Goal: Find contact information: Find contact information

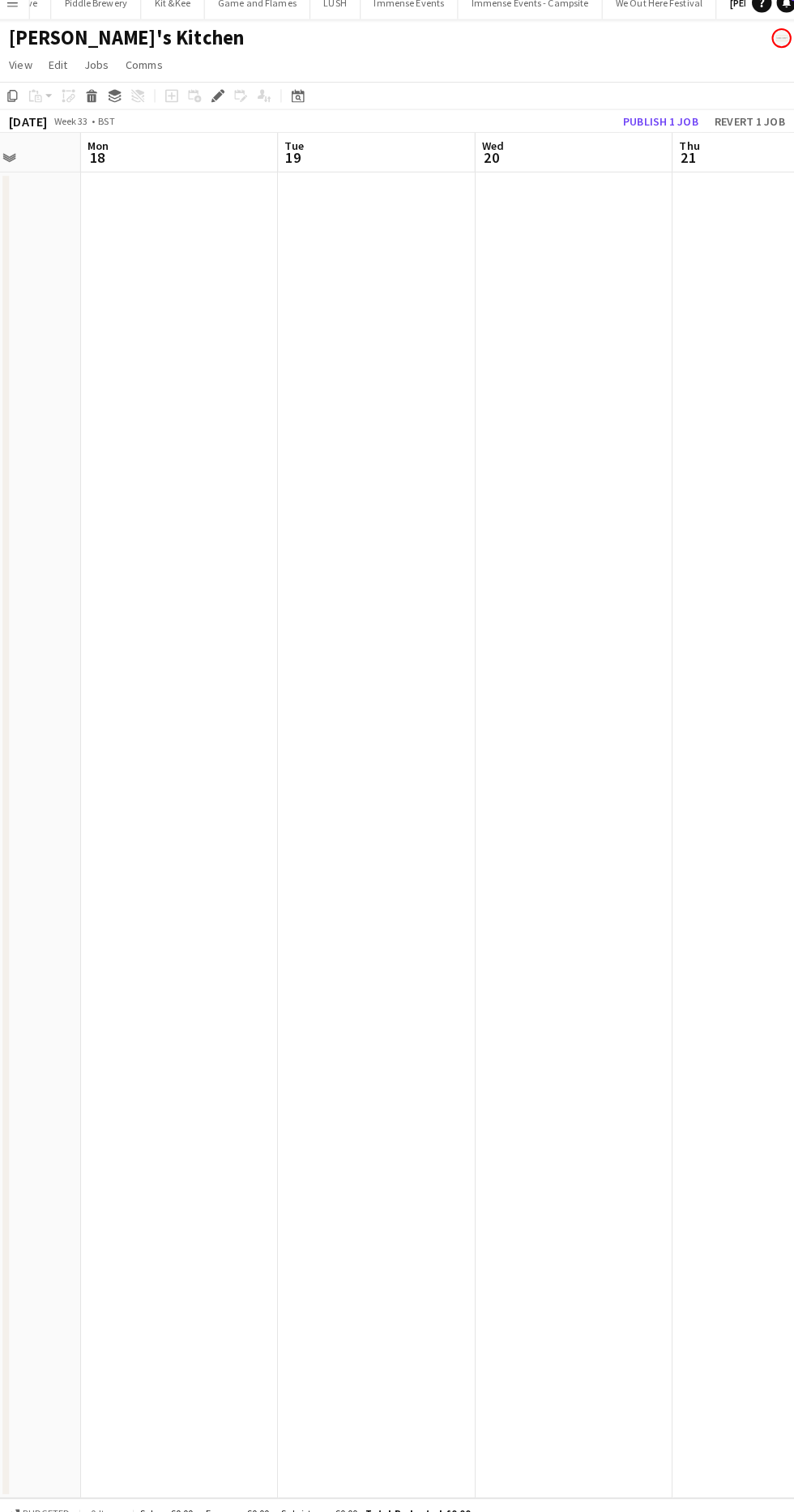
scroll to position [4, 0]
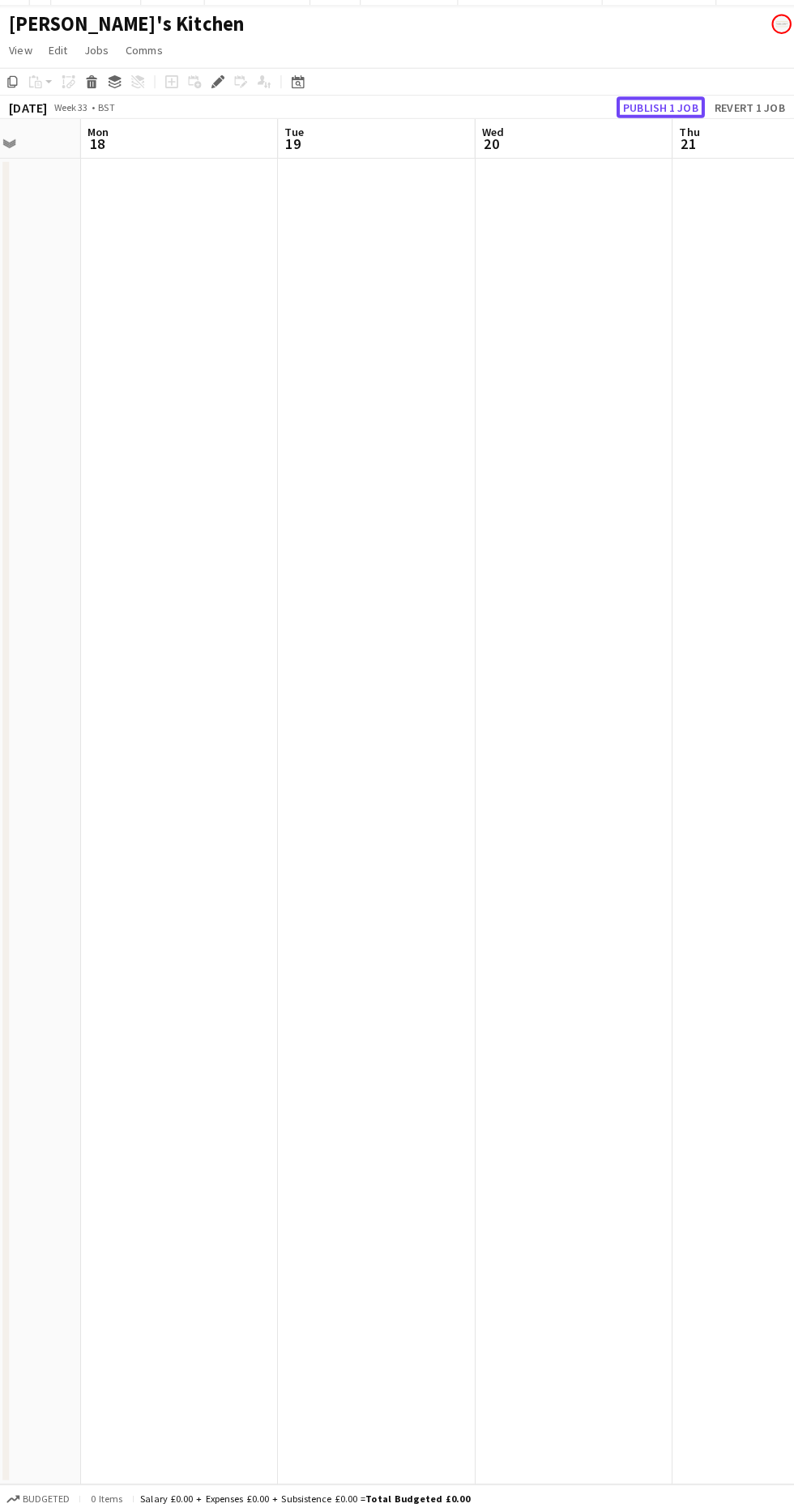
click at [629, 135] on button "Publish 1 job" at bounding box center [653, 133] width 87 height 21
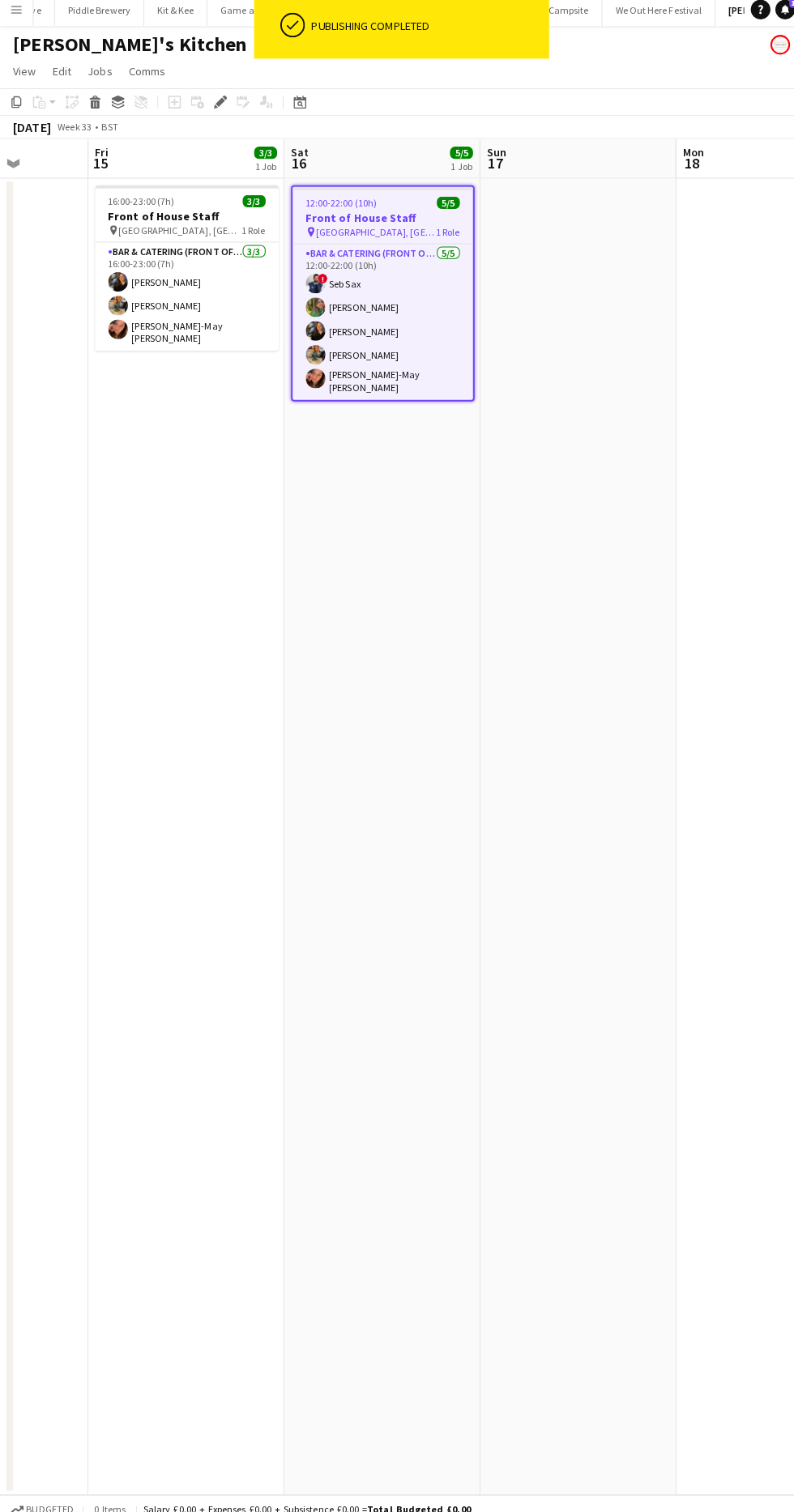
scroll to position [0, 484]
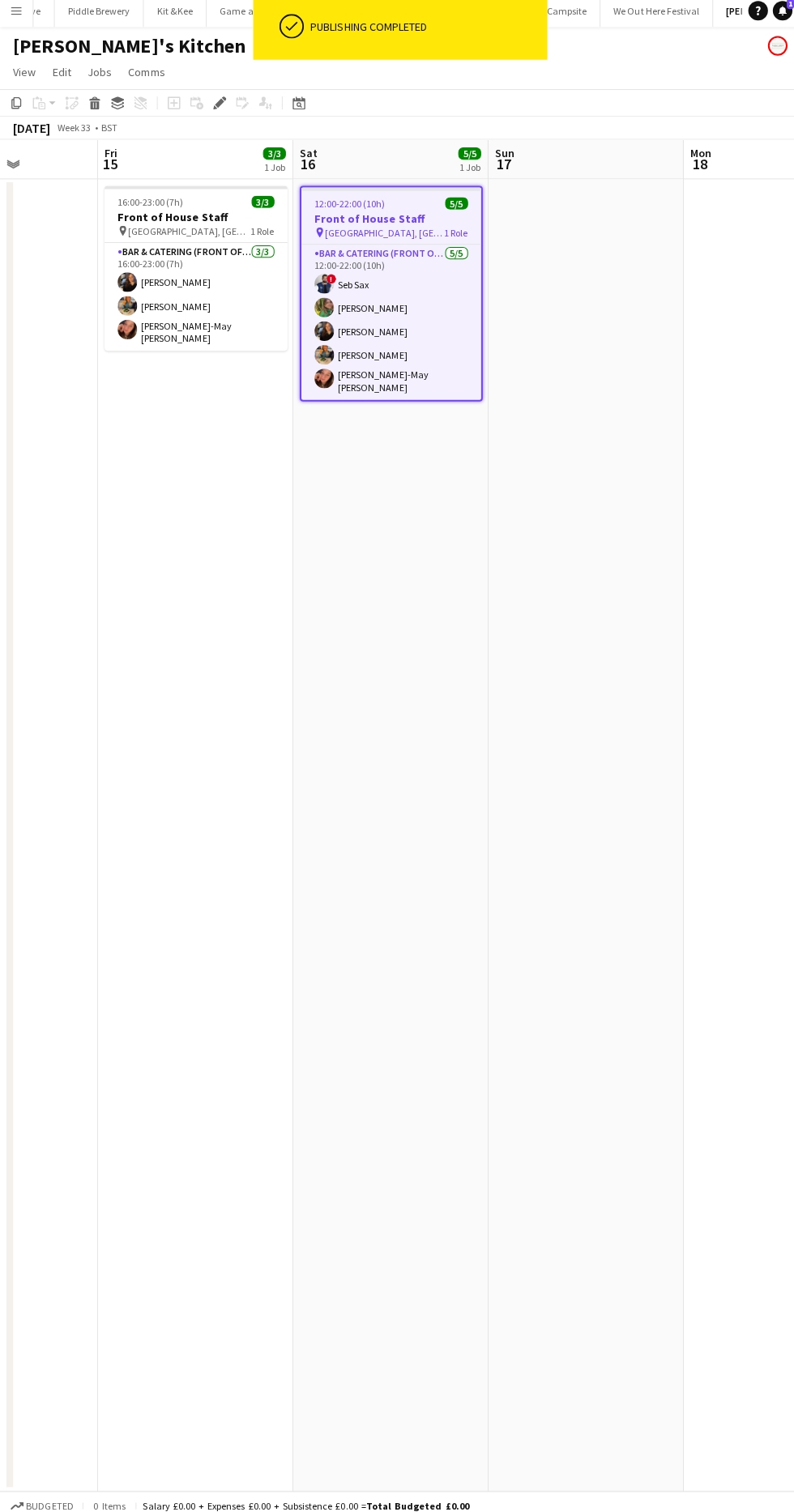
click at [22, 8] on button "Menu" at bounding box center [16, 16] width 32 height 32
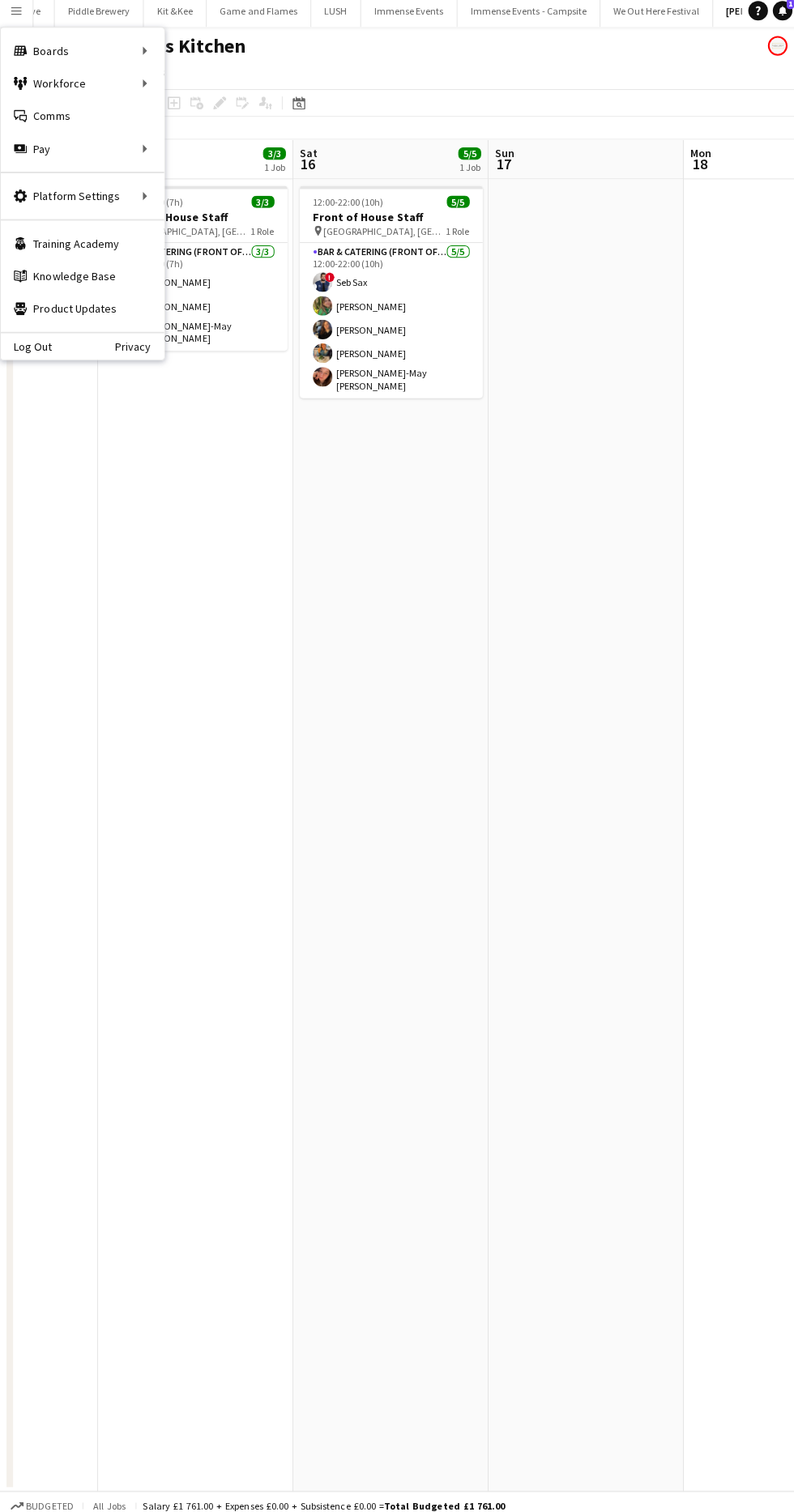
click at [576, 36] on div "[PERSON_NAME]'s Kitchen" at bounding box center [397, 48] width 794 height 31
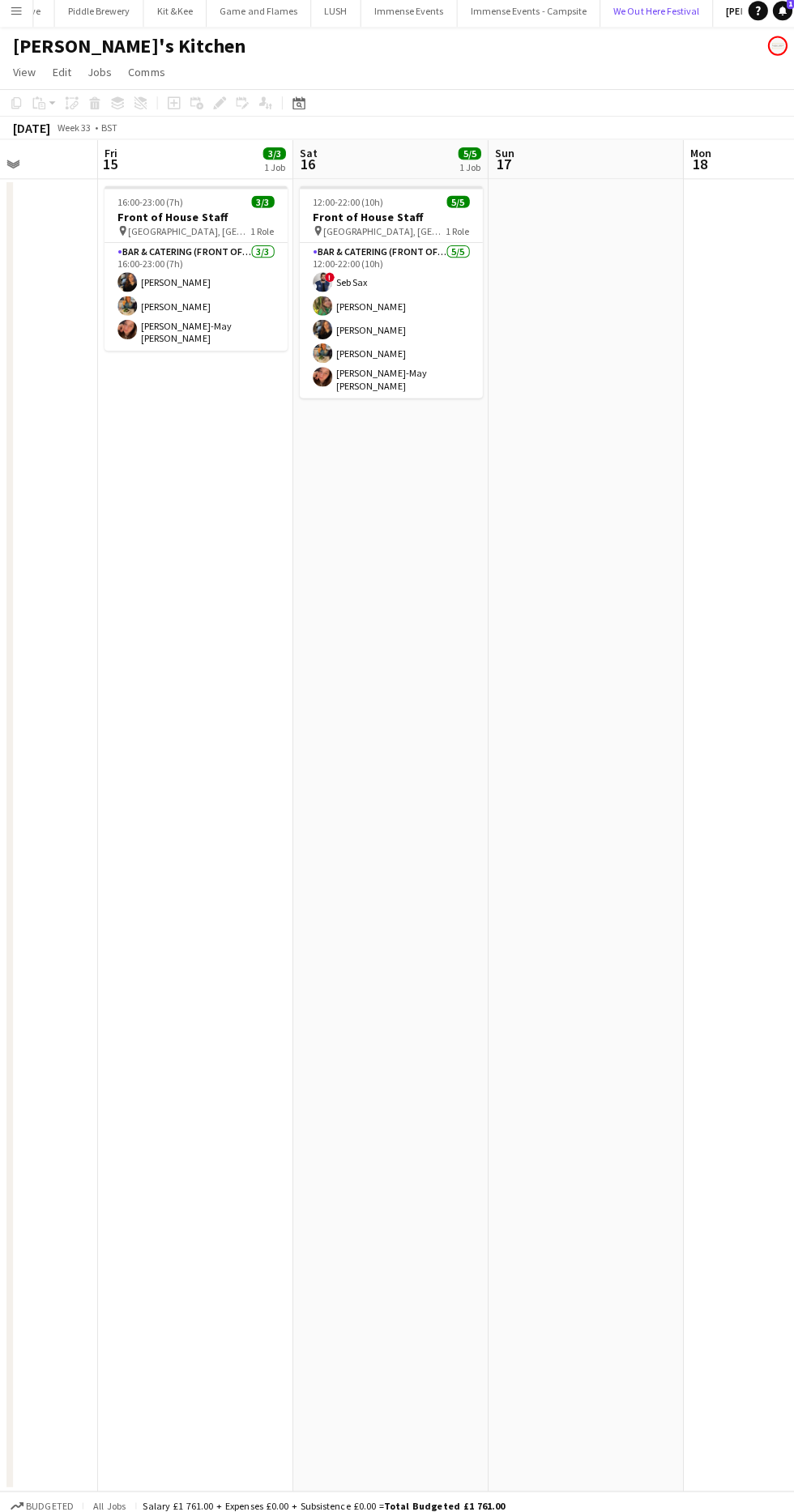
click at [595, 28] on button "We Out Here Festival Close" at bounding box center [651, 16] width 112 height 31
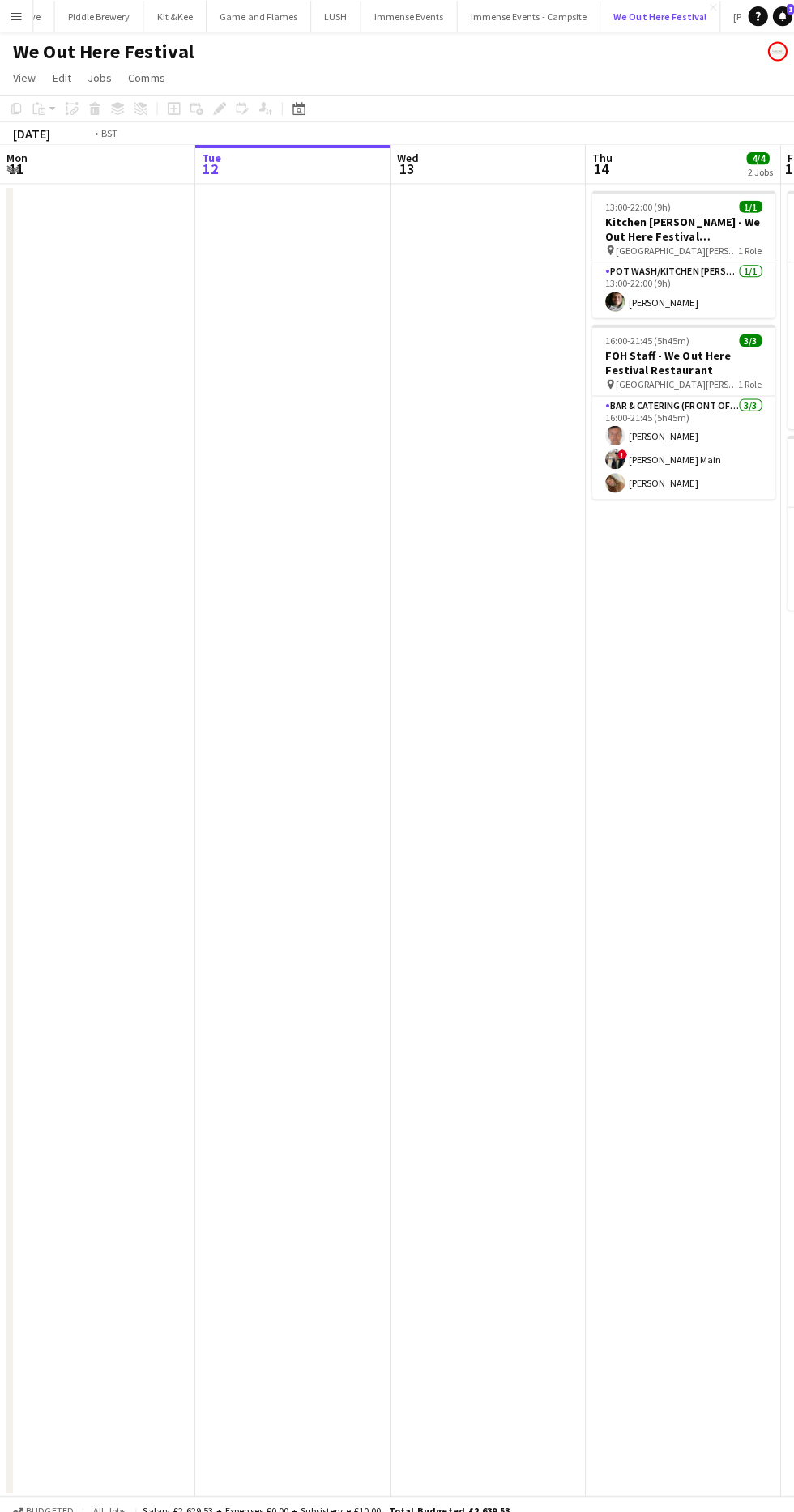
scroll to position [0, 385]
click at [640, 299] on app-card-role "Pot wash/Kitchen [PERSON_NAME] [DATE] 13:00-22:00 (9h) [PERSON_NAME]" at bounding box center [680, 288] width 181 height 55
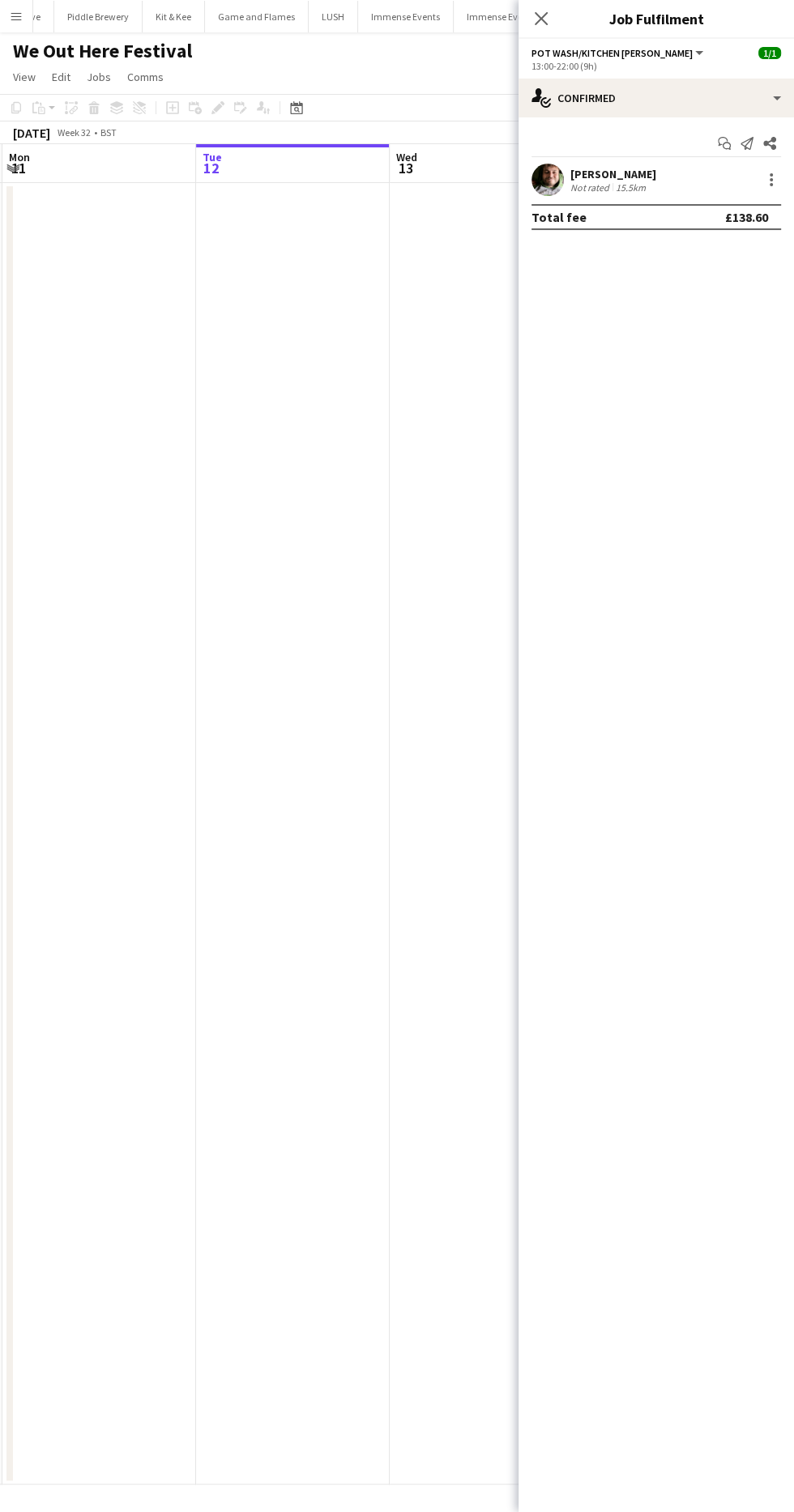
click at [547, 187] on app-user-avatar at bounding box center [547, 179] width 32 height 32
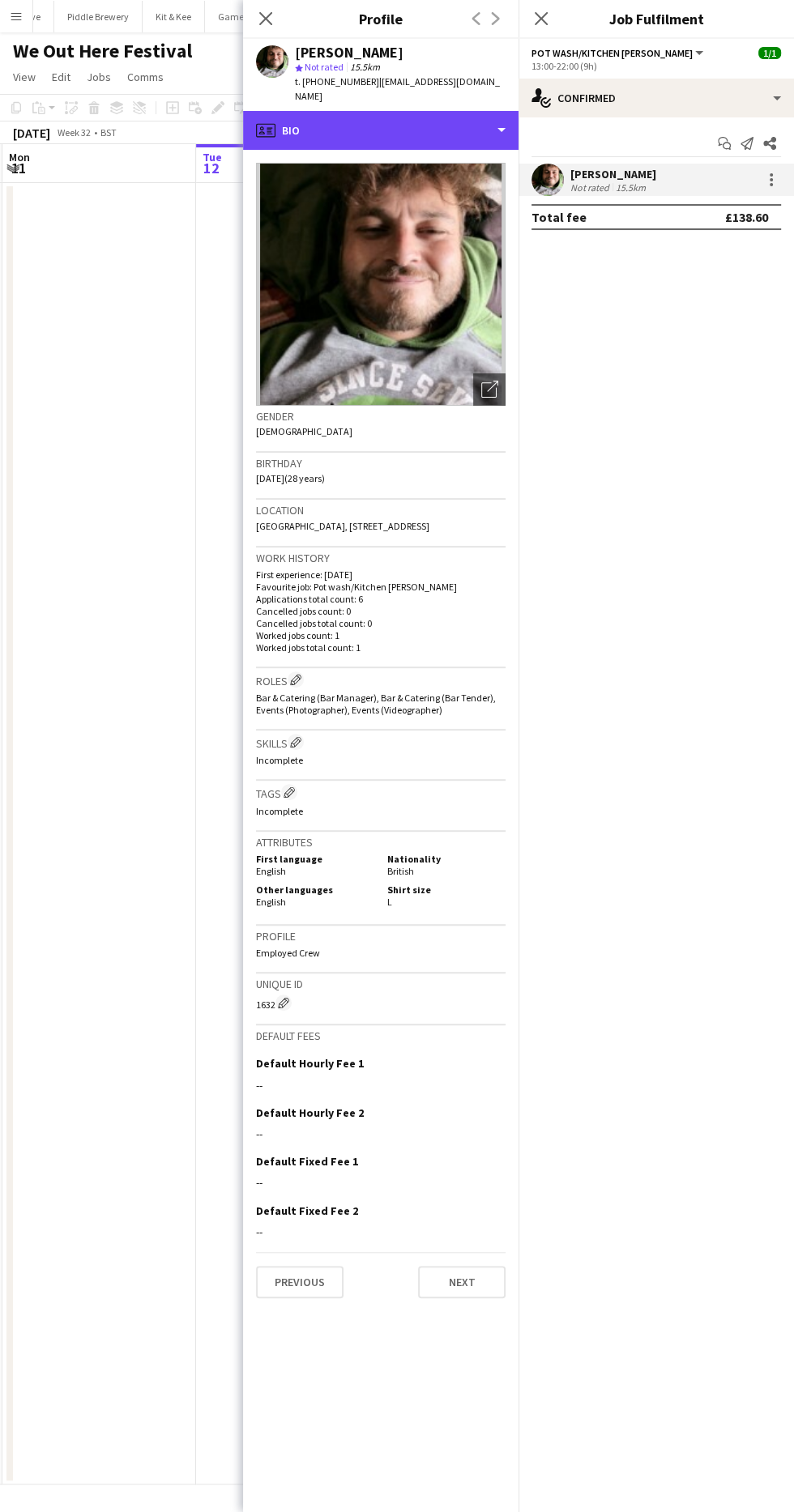
click at [345, 111] on div "profile Bio" at bounding box center [381, 131] width 275 height 39
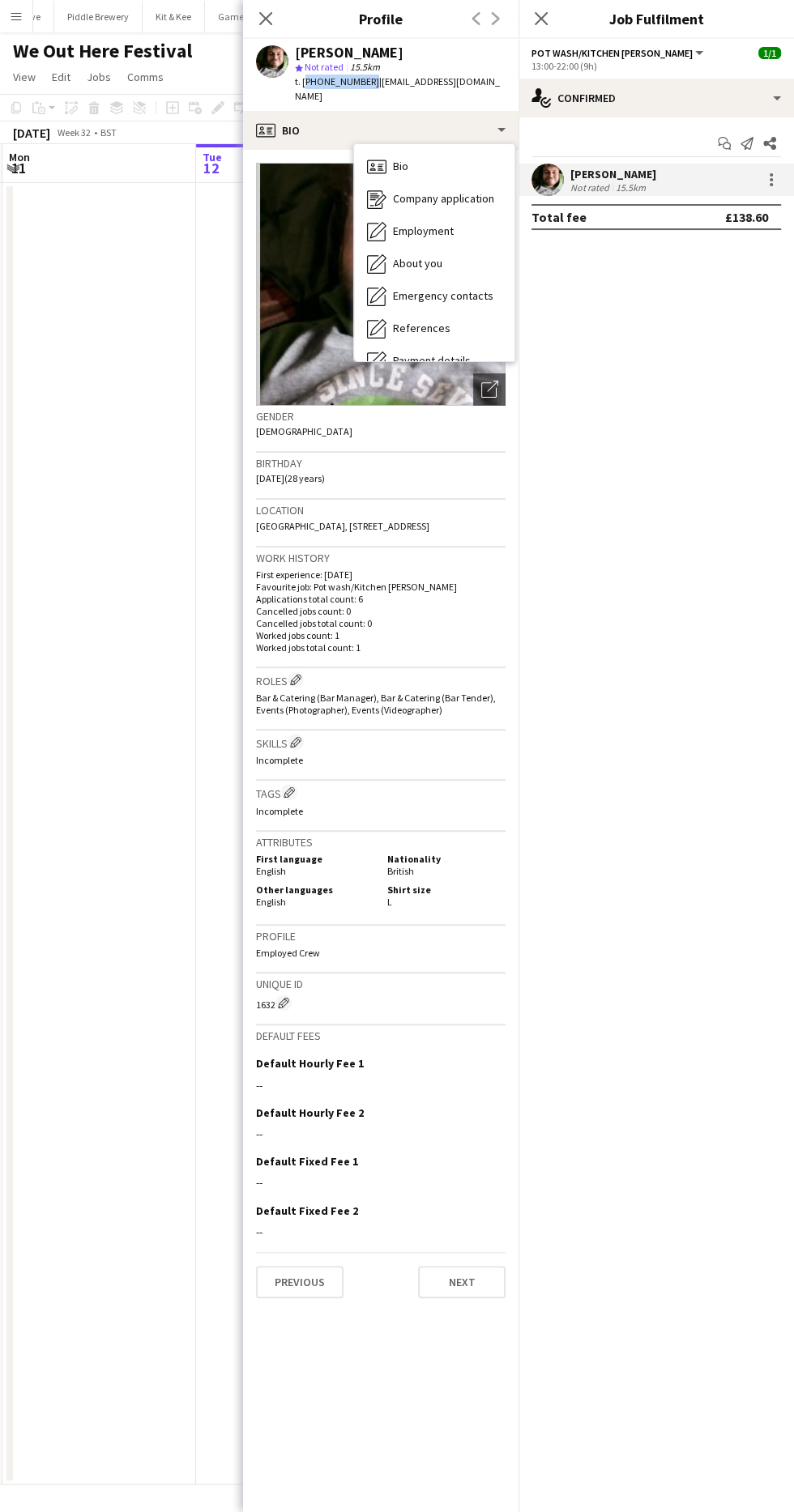
copy span "[PHONE_NUMBER]"
